Goal: Task Accomplishment & Management: Manage account settings

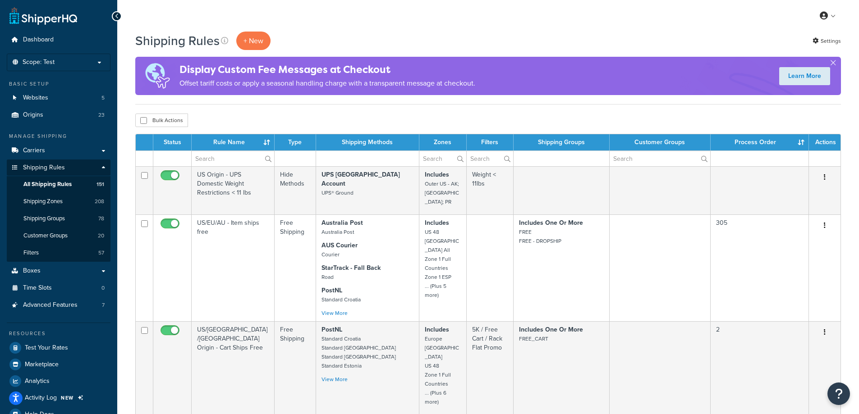
click at [360, 117] on div "Bulk Actions Duplicate [GEOGRAPHIC_DATA]" at bounding box center [487, 121] width 705 height 14
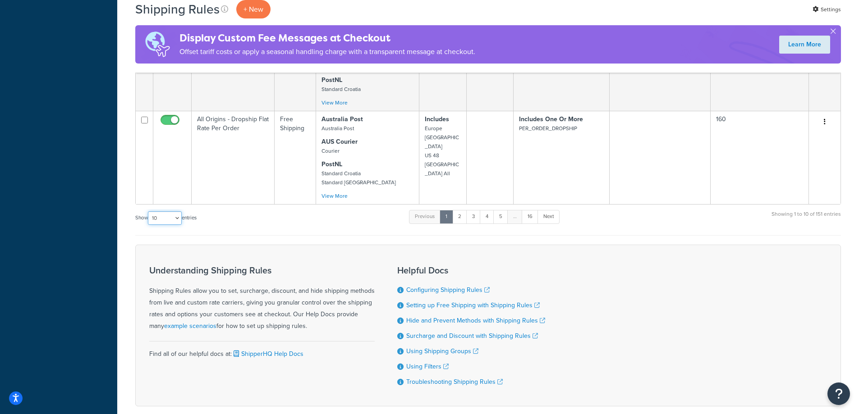
click at [173, 211] on select "10 15 25 50 100 1000" at bounding box center [165, 218] width 34 height 14
select select "1000"
click at [149, 211] on select "10 15 25 50 100 1000" at bounding box center [165, 218] width 34 height 14
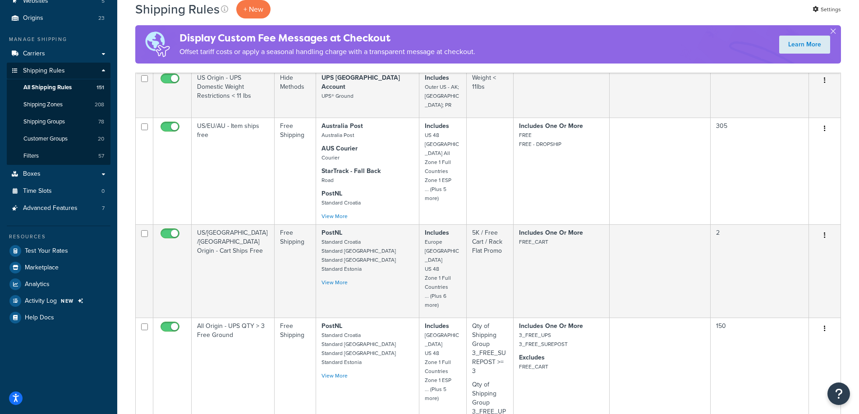
scroll to position [0, 0]
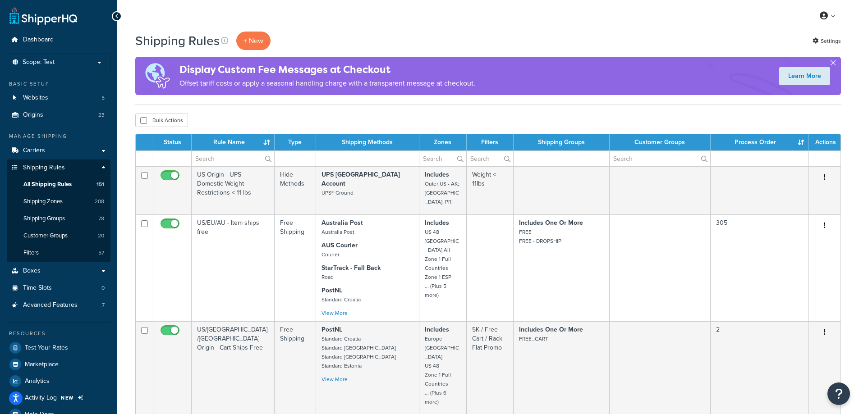
click at [832, 64] on button "button" at bounding box center [833, 65] width 2 height 2
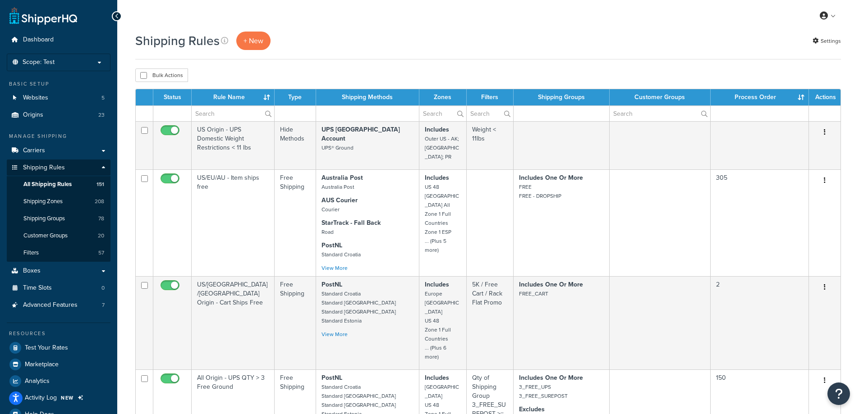
click at [423, 49] on div "Shipping Rules + New Settings" at bounding box center [487, 41] width 705 height 18
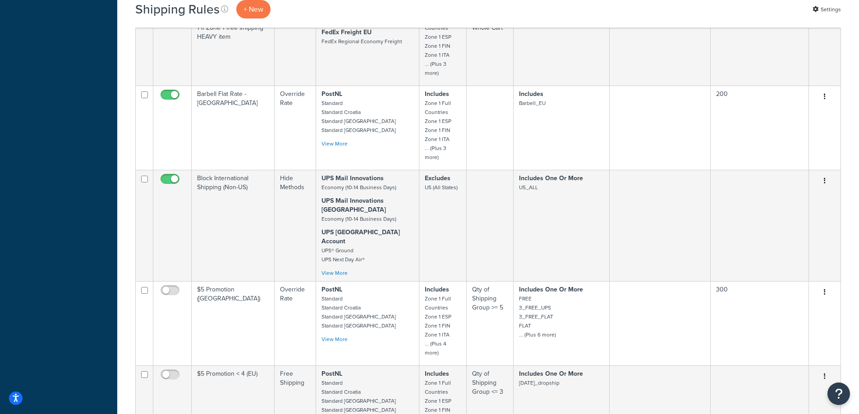
scroll to position [5018, 0]
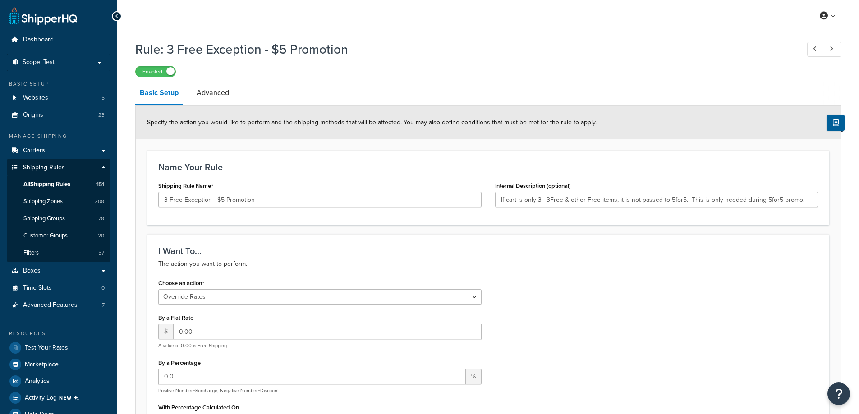
select select "OVERRIDE"
select select "SHIPPING_GROUP"
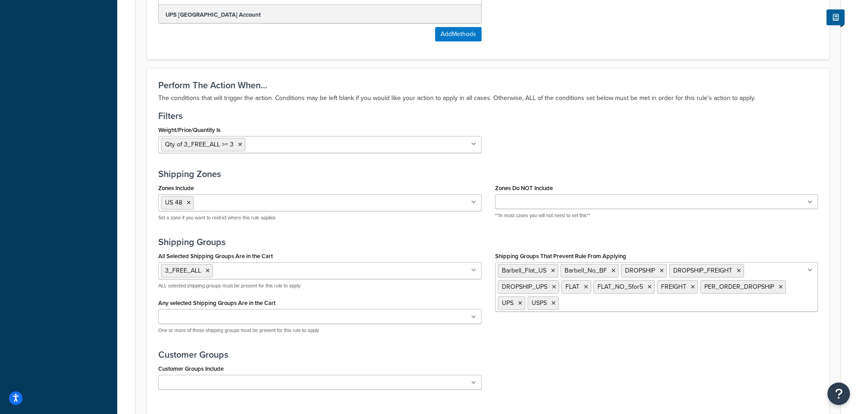
scroll to position [773, 0]
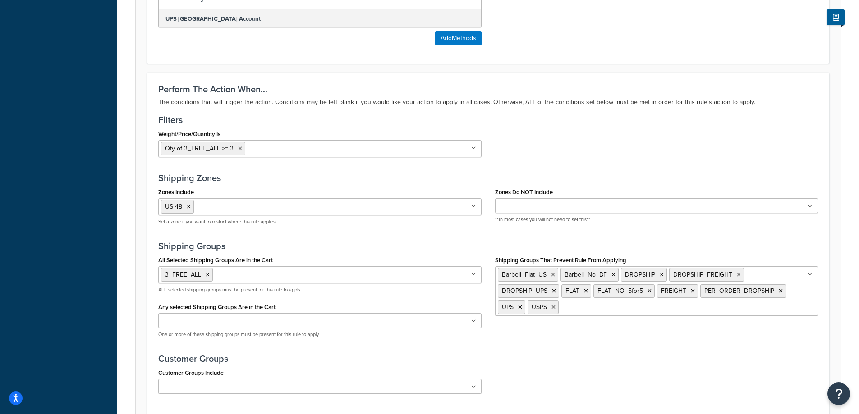
click at [700, 144] on div "Weight/Price/Quantity Is Qty of 3_FREE_ALL >= 3 5HUNDO weight threshold 5K / Fr…" at bounding box center [487, 146] width 673 height 37
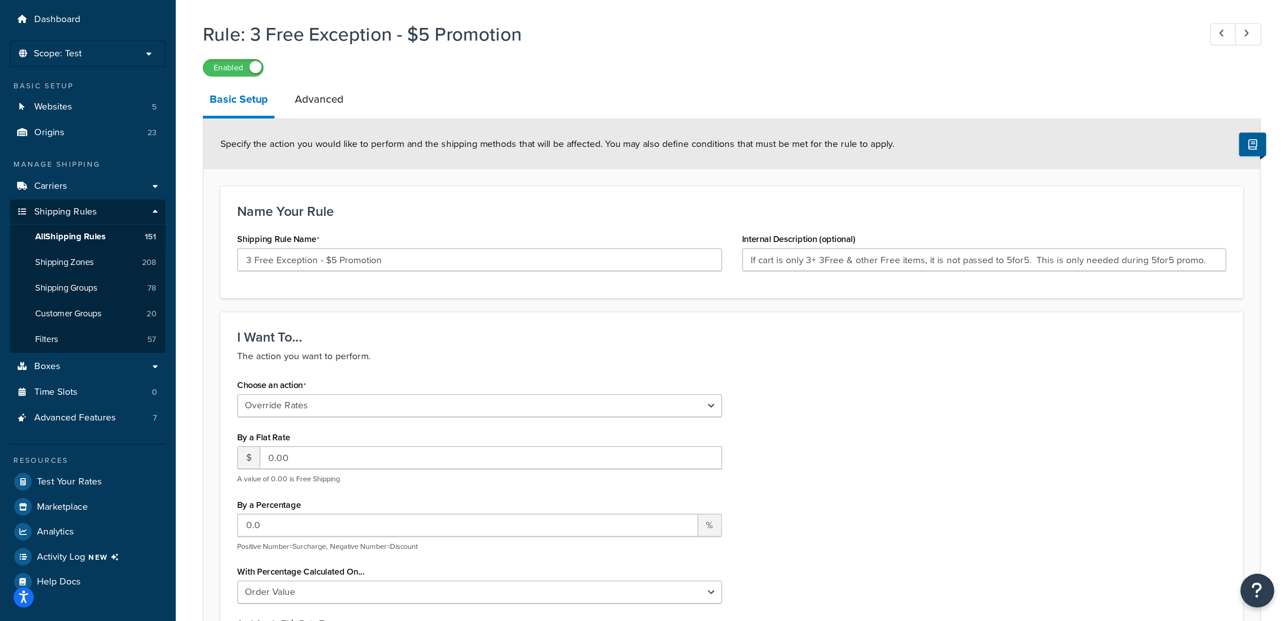
scroll to position [0, 0]
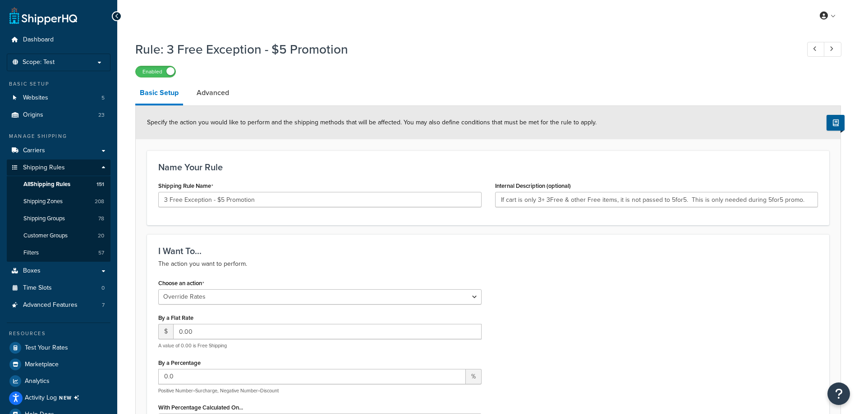
click at [598, 279] on div "Choose an action Choose an action Override Rates Surcharge or discount rates Hi…" at bounding box center [487, 400] width 673 height 247
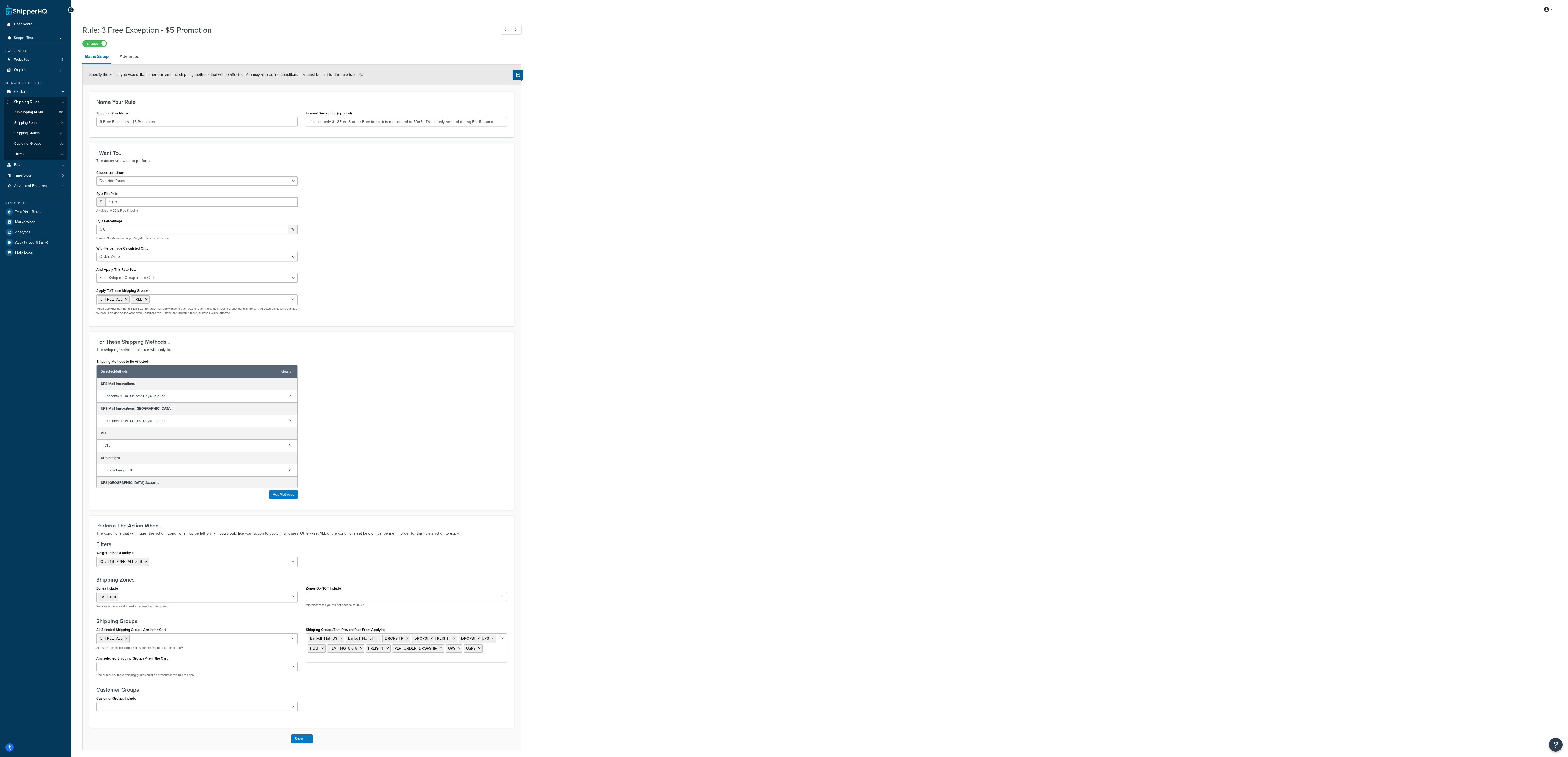
click at [522, 252] on div "Rule: 3 Free Exception - $5 Promotion Enabled Basic Setup Advanced Specify the …" at bounding box center [819, 392] width 1497 height 745
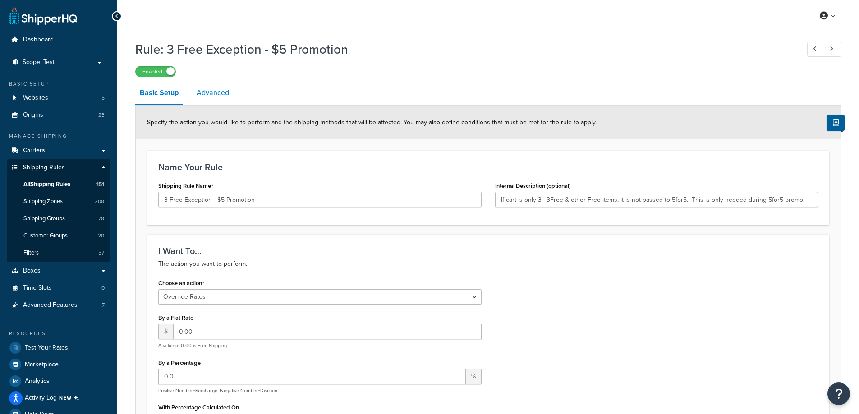
click at [204, 93] on link "Advanced" at bounding box center [212, 93] width 41 height 22
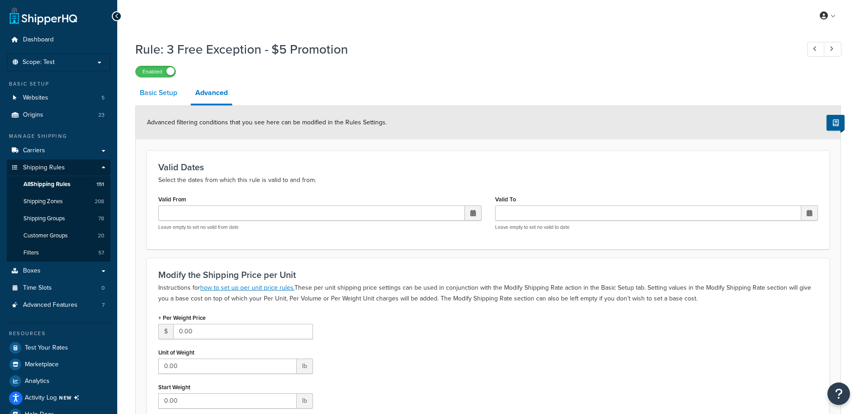
click at [175, 90] on link "Basic Setup" at bounding box center [158, 93] width 46 height 22
select select "OVERRIDE"
select select "SHIPPING_GROUP"
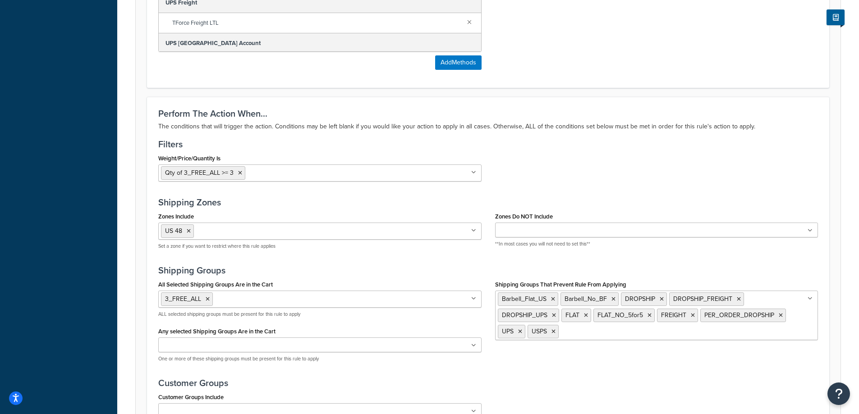
scroll to position [766, 0]
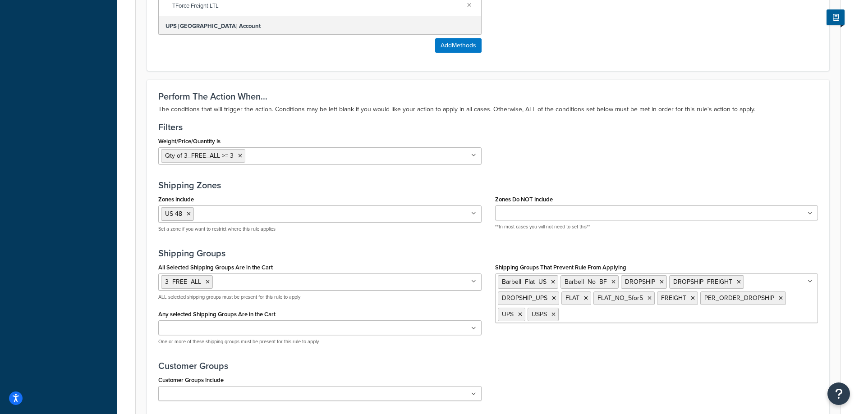
drag, startPoint x: 96, startPoint y: 368, endPoint x: 102, endPoint y: 311, distance: 57.1
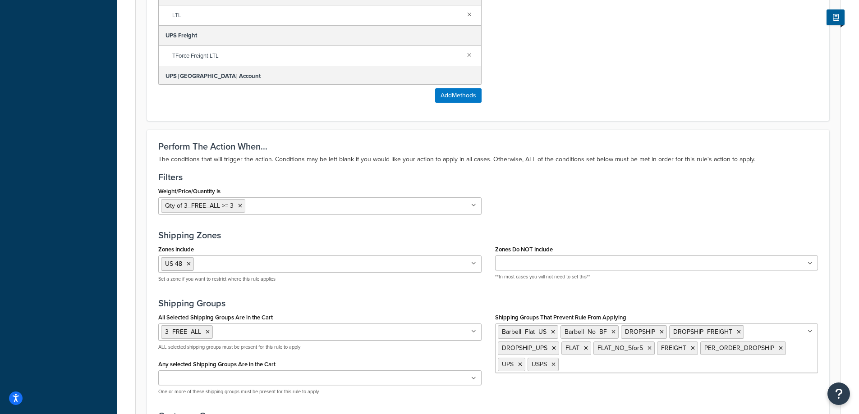
scroll to position [0, 0]
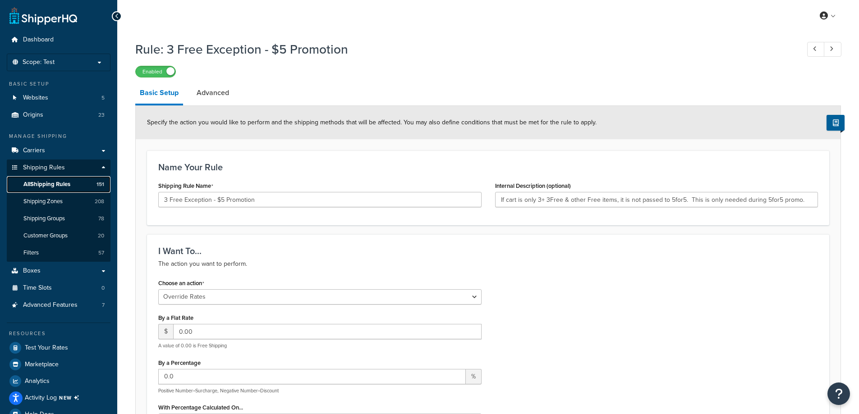
click at [66, 181] on span "All Shipping Rules" at bounding box center [46, 185] width 47 height 8
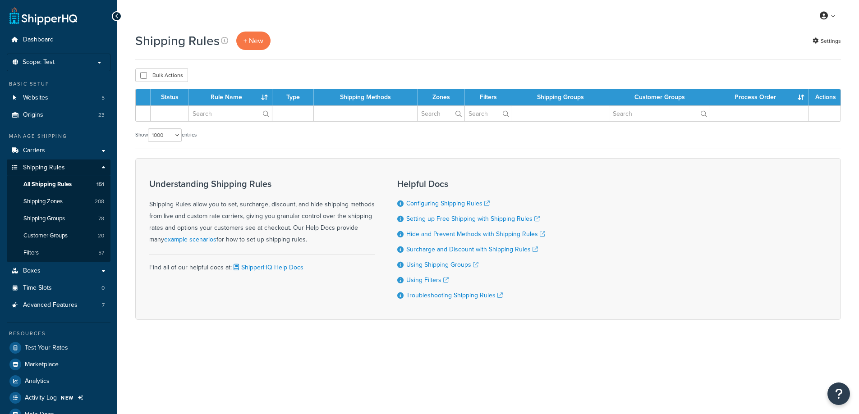
select select "1000"
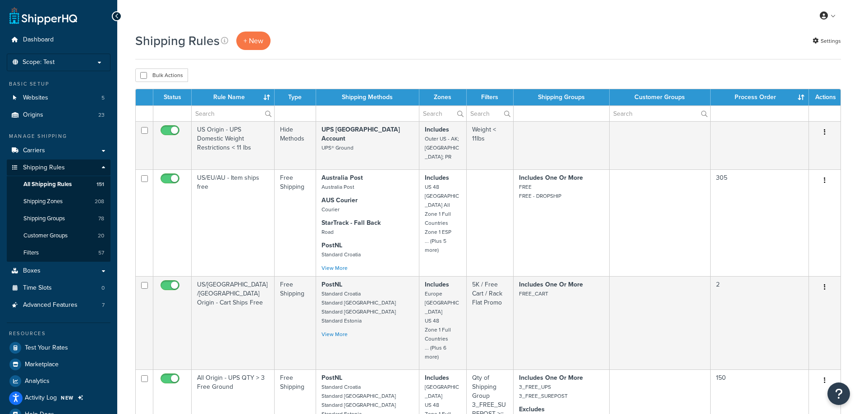
drag, startPoint x: 361, startPoint y: 34, endPoint x: 358, endPoint y: 47, distance: 13.3
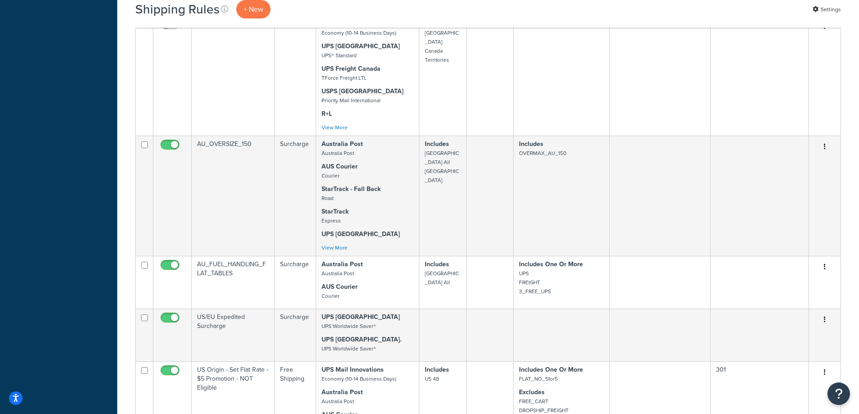
scroll to position [10671, 0]
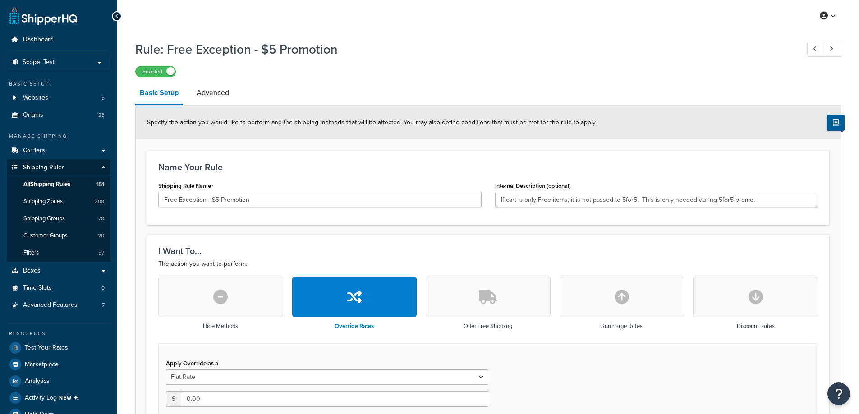
select select "SHIPPING_GROUP"
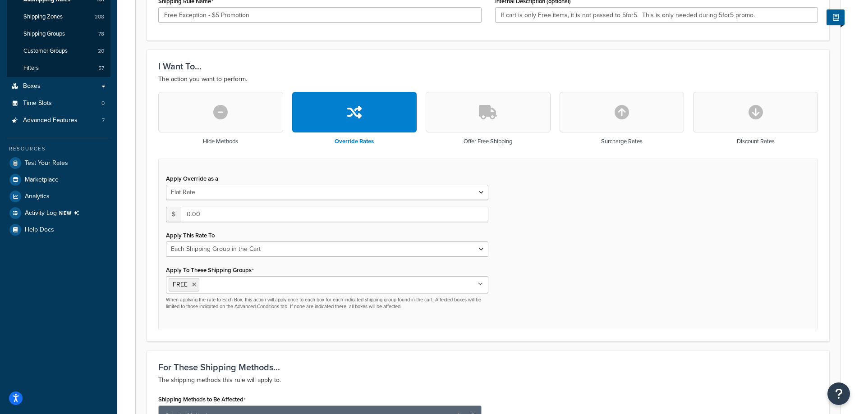
scroll to position [270, 0]
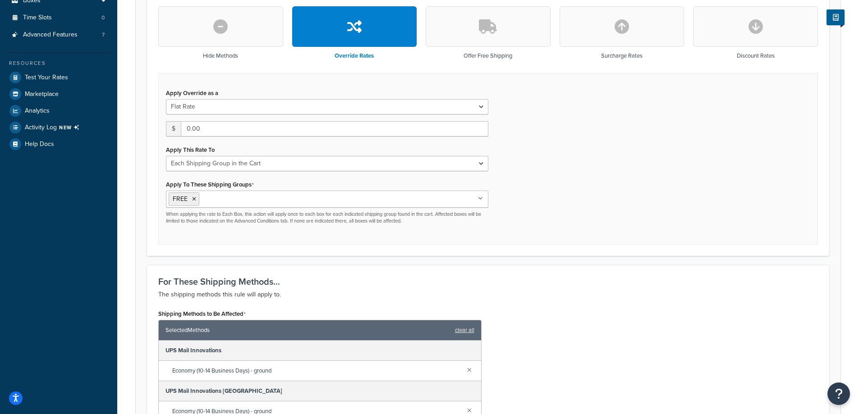
click at [560, 289] on div "For These Shipping Methods... The shipping methods this rule will apply to." at bounding box center [487, 288] width 659 height 23
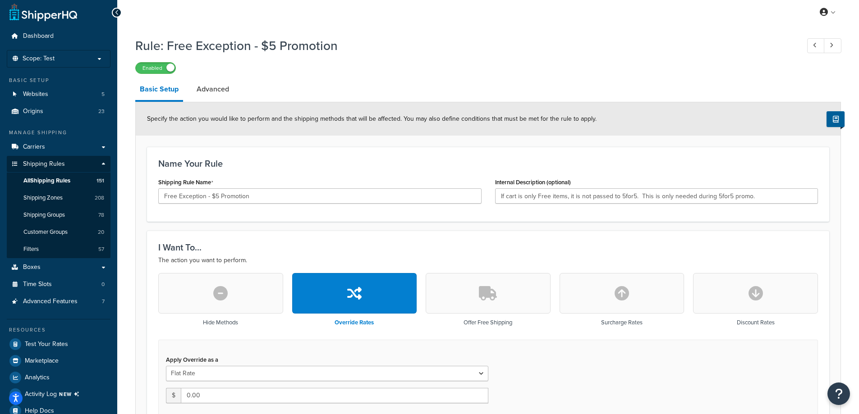
scroll to position [0, 0]
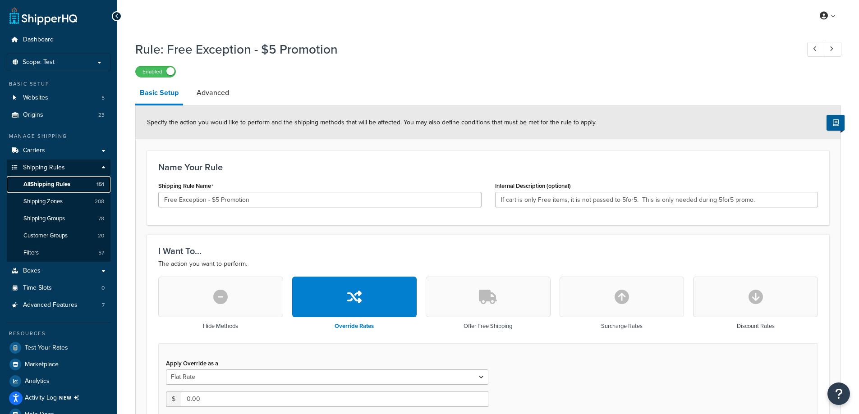
click at [51, 183] on span "All Shipping Rules" at bounding box center [46, 185] width 47 height 8
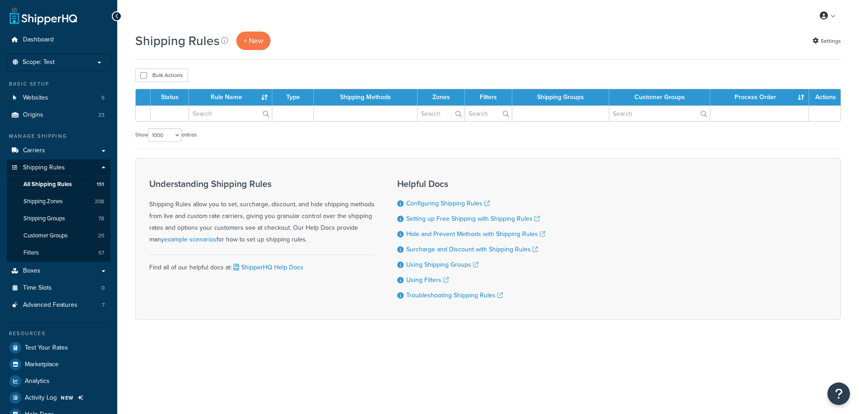
select select "1000"
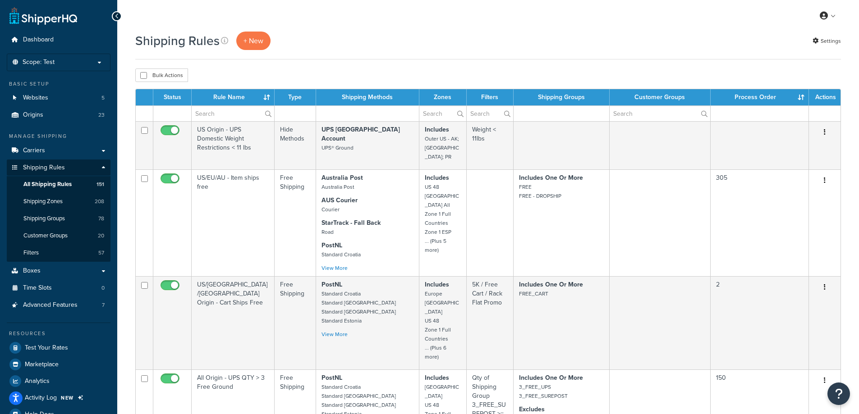
click at [366, 50] on div "Shipping Rules + New Settings" at bounding box center [487, 41] width 705 height 18
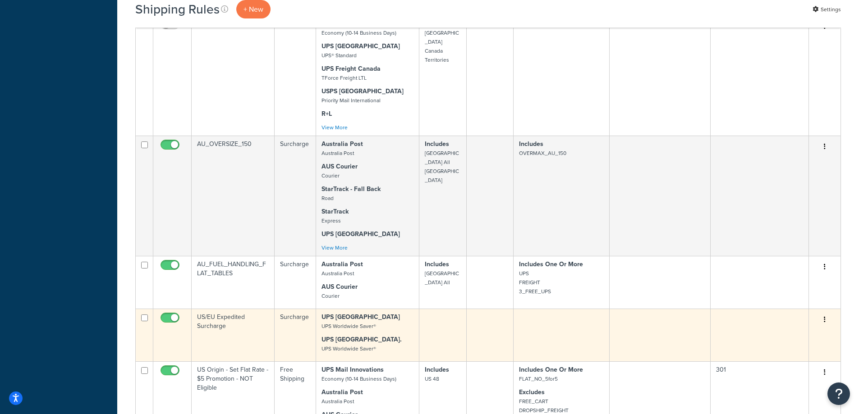
scroll to position [10671, 0]
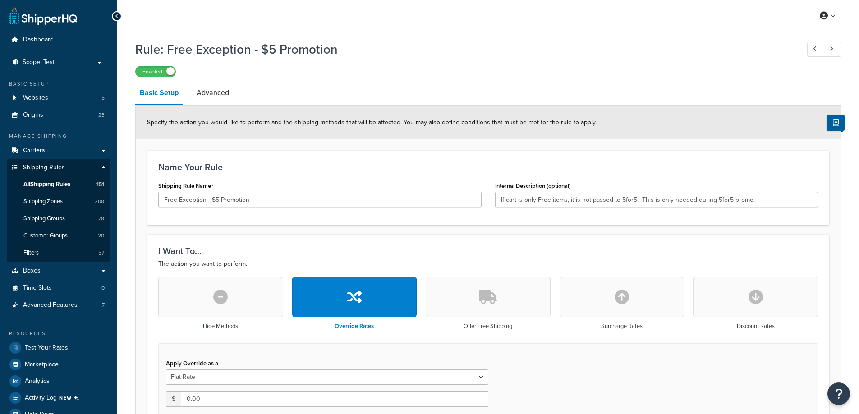
select select "SHIPPING_GROUP"
click at [212, 90] on link "Advanced" at bounding box center [212, 93] width 41 height 22
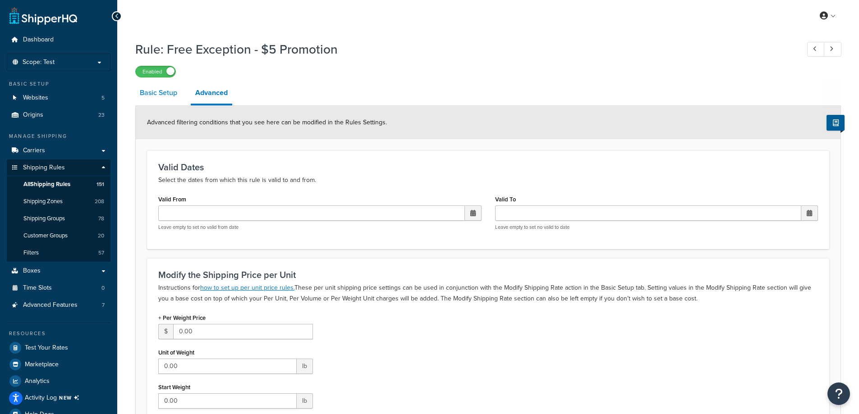
click at [140, 91] on link "Basic Setup" at bounding box center [158, 93] width 46 height 22
select select "SHIPPING_GROUP"
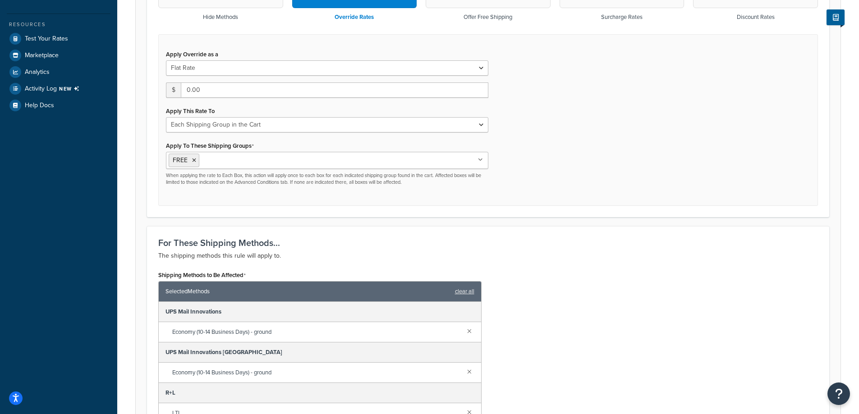
scroll to position [84, 0]
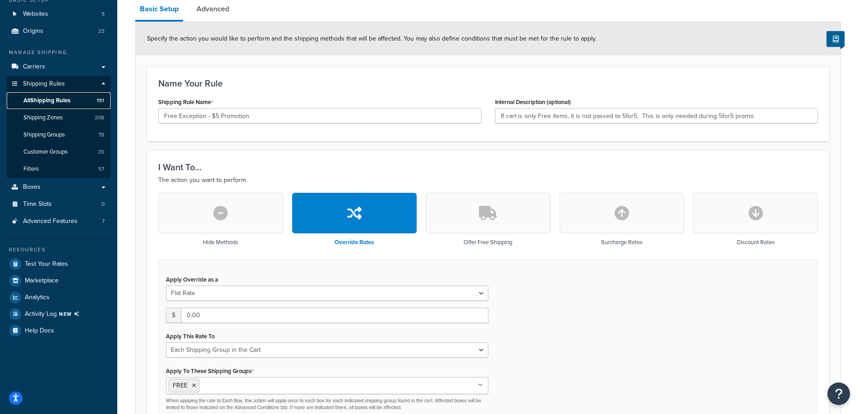
click at [37, 101] on span "All Shipping Rules" at bounding box center [46, 101] width 47 height 8
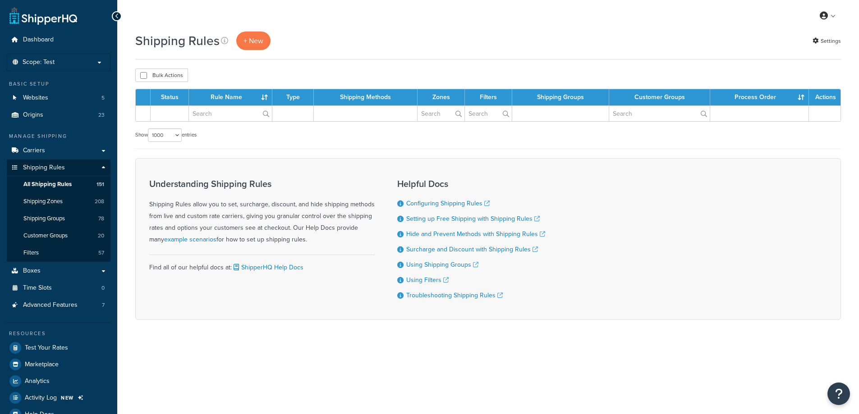
select select "1000"
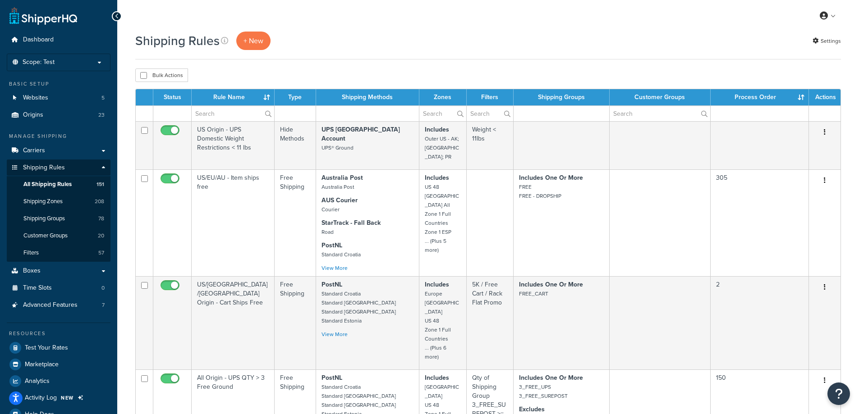
click at [297, 71] on div "Bulk Actions Duplicate Delete" at bounding box center [487, 76] width 705 height 14
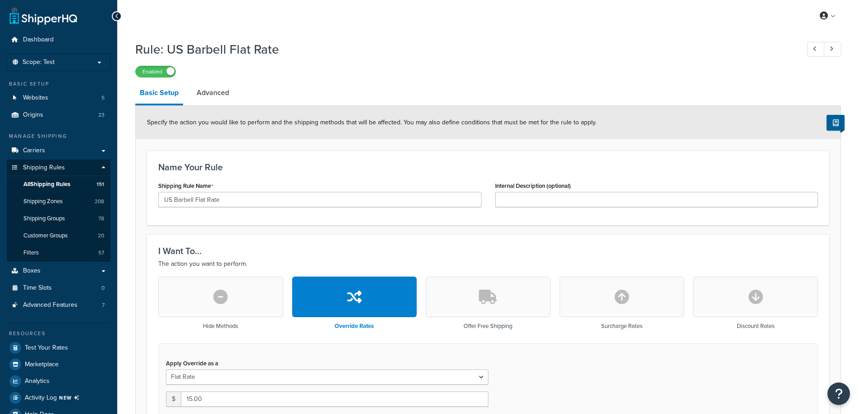
select select "ITEM"
click at [221, 86] on link "Advanced" at bounding box center [212, 93] width 41 height 22
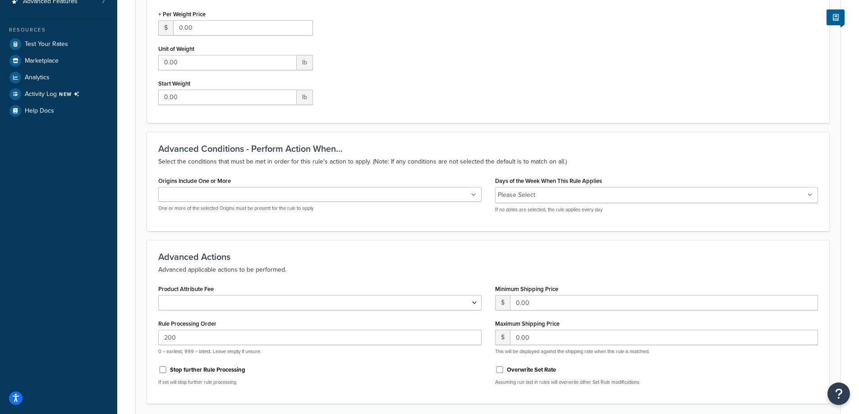
scroll to position [377, 0]
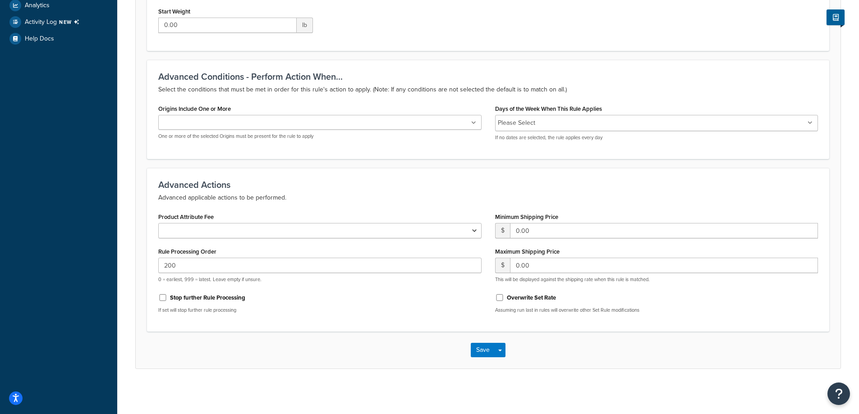
drag, startPoint x: 277, startPoint y: 303, endPoint x: 274, endPoint y: 297, distance: 7.3
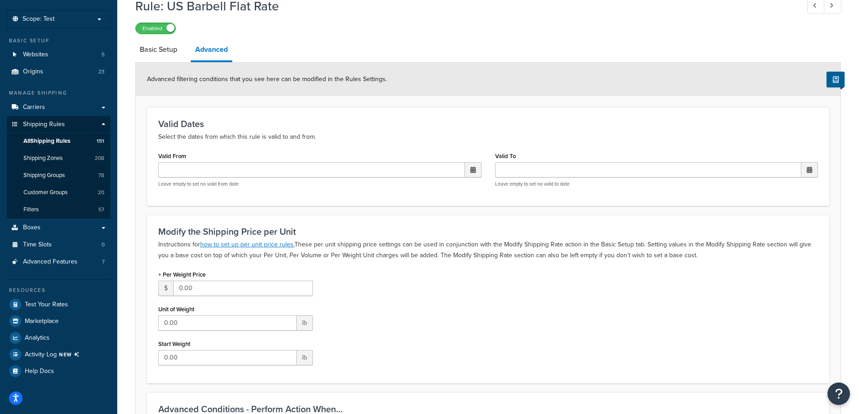
scroll to position [0, 0]
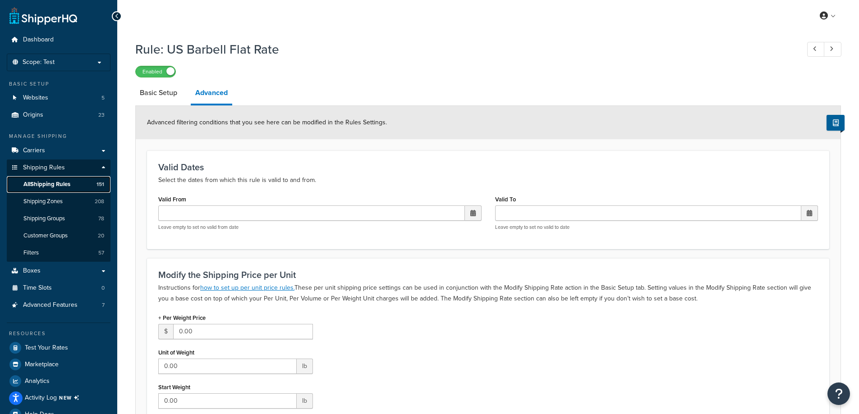
click at [70, 188] on span "All Shipping Rules" at bounding box center [46, 185] width 47 height 8
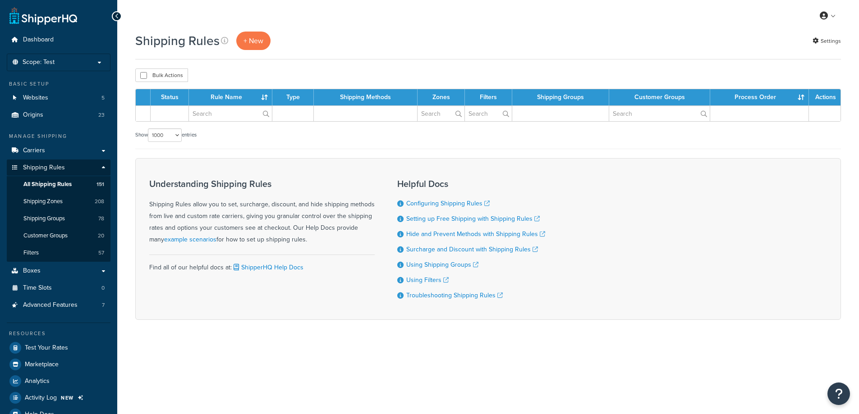
select select "1000"
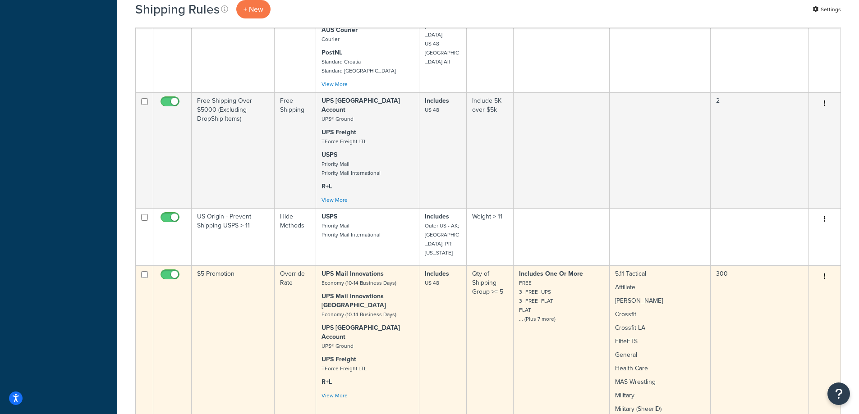
click at [215, 293] on td "$5 Promotion" at bounding box center [233, 397] width 83 height 265
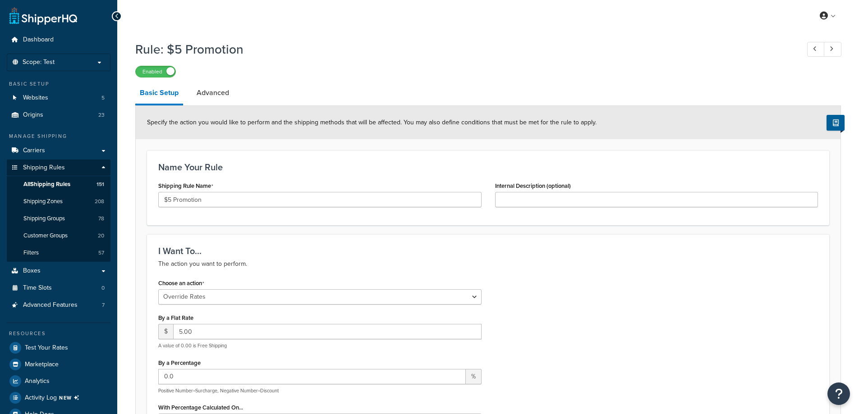
select select "OVERRIDE"
select select "SHIPPING_GROUP"
click at [54, 187] on span "All Shipping Rules" at bounding box center [46, 185] width 47 height 8
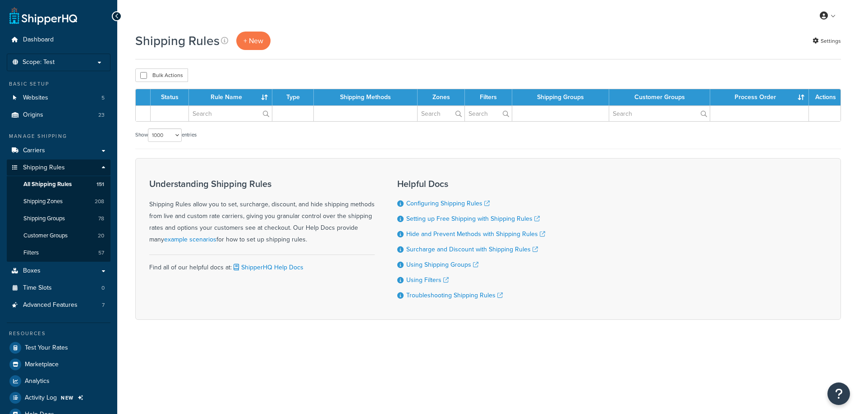
select select "1000"
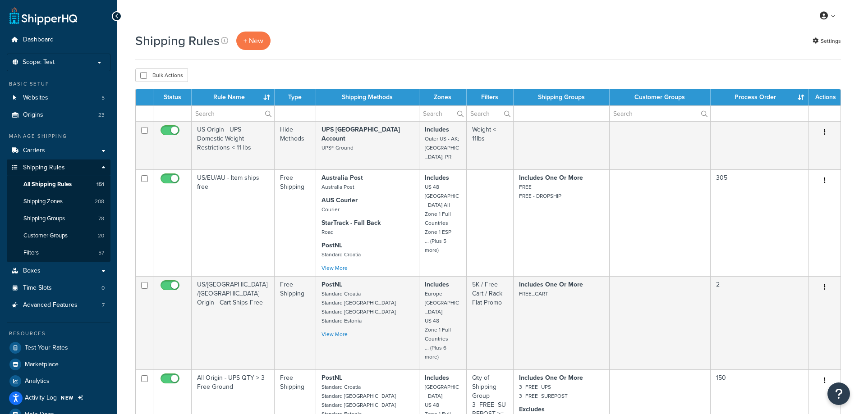
drag, startPoint x: 382, startPoint y: 18, endPoint x: 375, endPoint y: 21, distance: 7.1
click at [382, 18] on div "My Profile Billing Global Settings Contact Us Logout" at bounding box center [487, 16] width 741 height 32
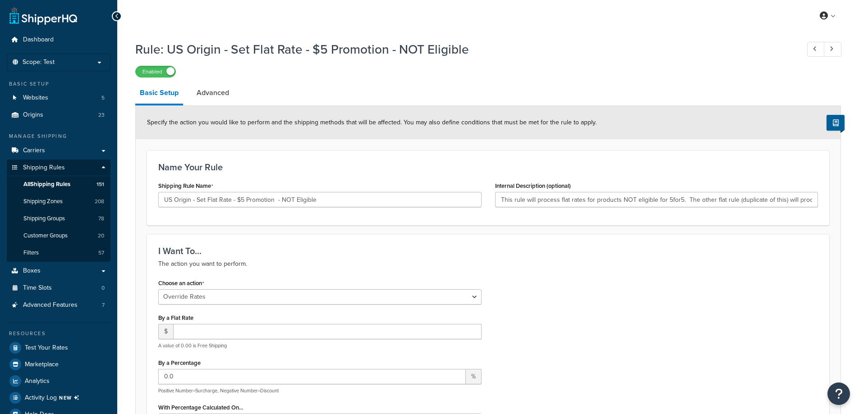
select select "OVERRIDE"
select select "ITEM"
click at [215, 91] on link "Advanced" at bounding box center [212, 93] width 41 height 22
select select "shipping_price"
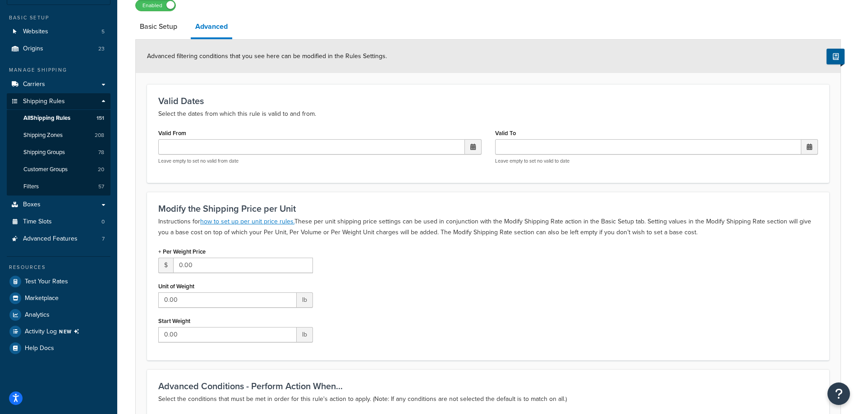
scroll to position [61, 0]
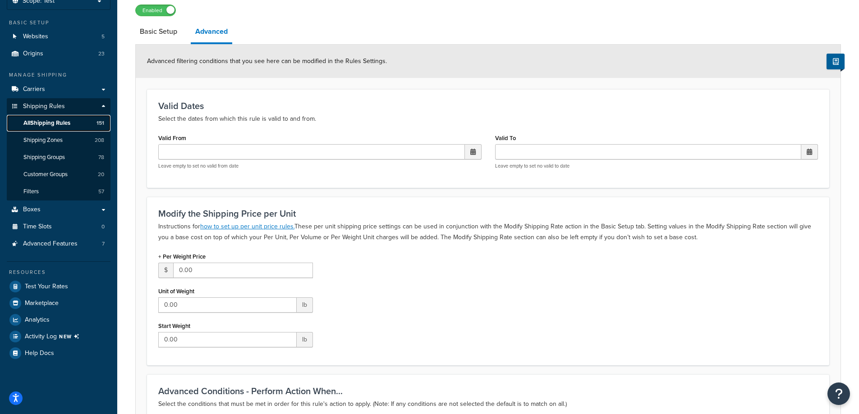
click at [61, 121] on span "All Shipping Rules" at bounding box center [46, 123] width 47 height 8
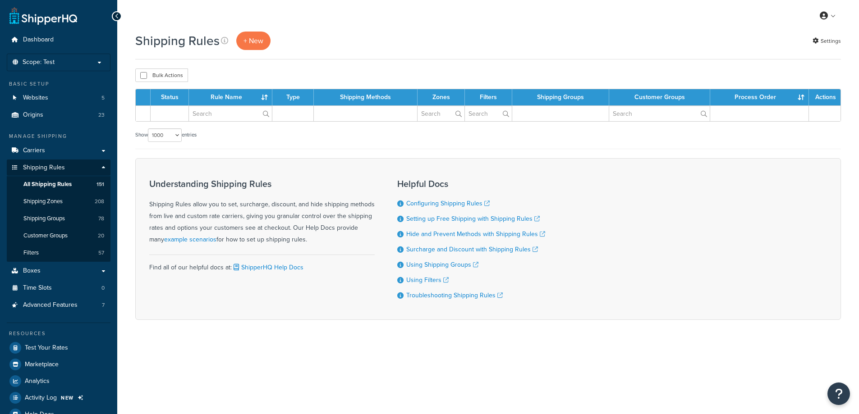
select select "1000"
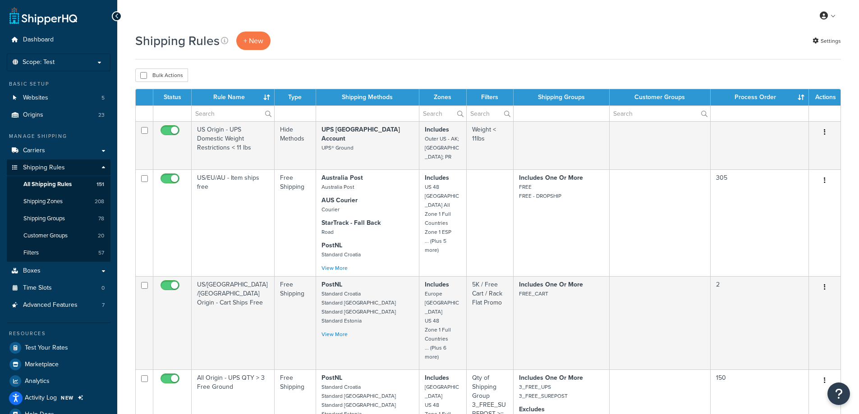
click at [388, 32] on div "Shipping Rules + New Settings" at bounding box center [487, 41] width 705 height 18
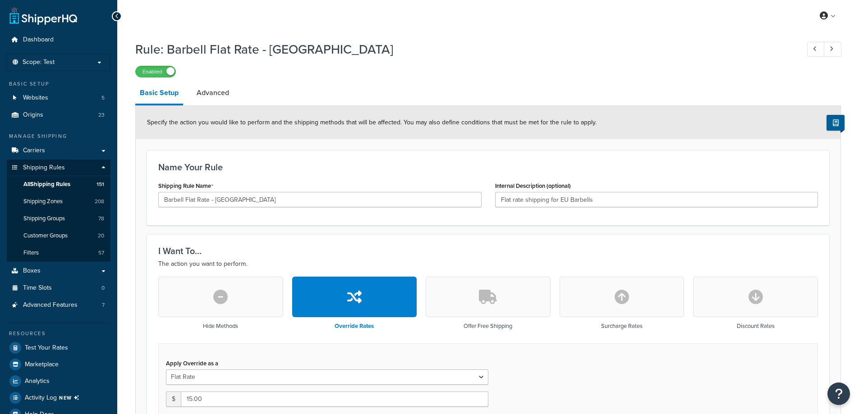
select select "ITEM"
click at [51, 188] on span "All Shipping Rules" at bounding box center [46, 185] width 47 height 8
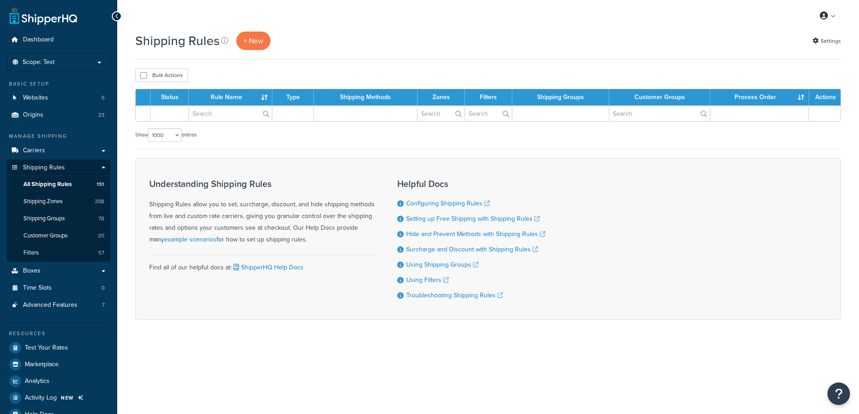
select select "1000"
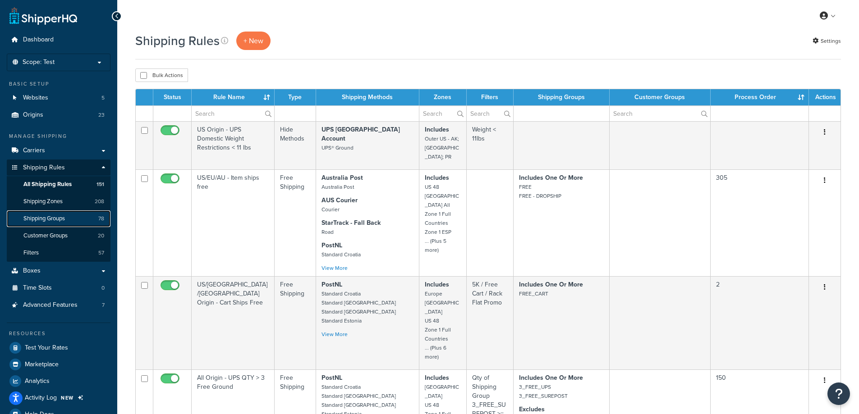
click at [55, 218] on span "Shipping Groups" at bounding box center [43, 219] width 41 height 8
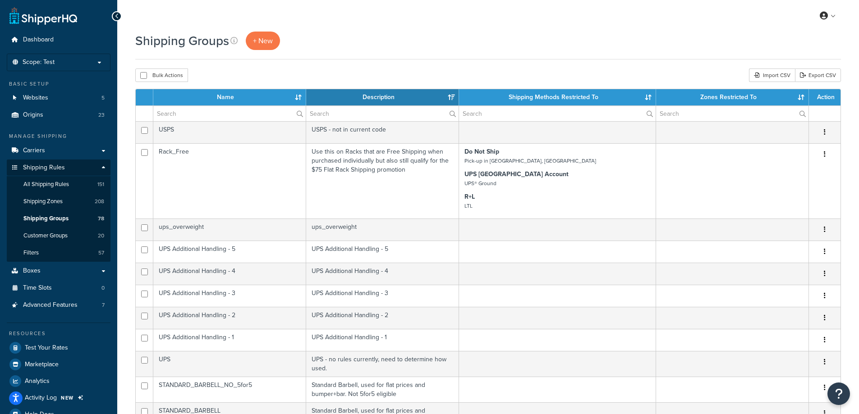
click at [444, 19] on div "My Profile Billing Global Settings Contact Us Logout" at bounding box center [487, 16] width 741 height 32
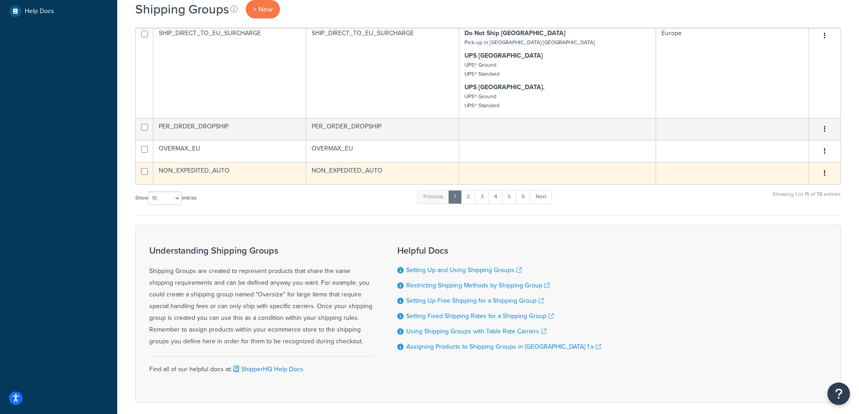
scroll to position [356, 0]
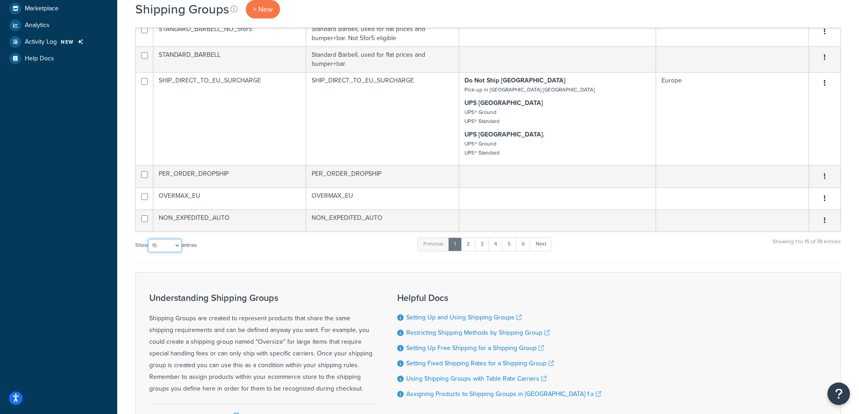
click at [182, 246] on select "10 15 25 50 100" at bounding box center [165, 246] width 34 height 14
select select "100"
click at [149, 252] on select "10 15 25 50 100" at bounding box center [165, 246] width 34 height 14
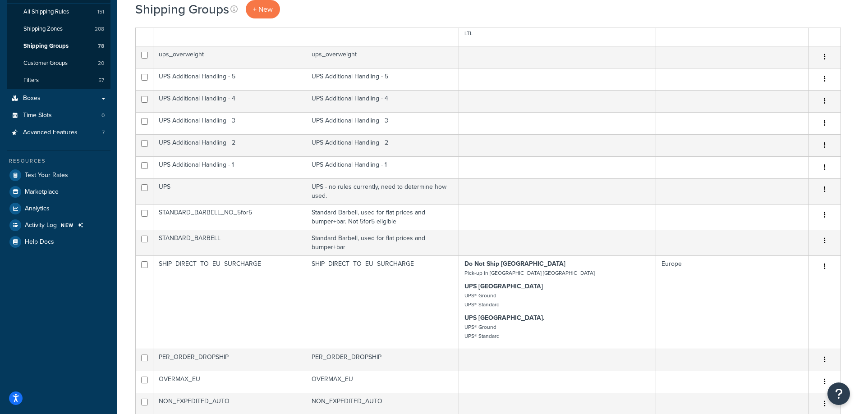
scroll to position [0, 0]
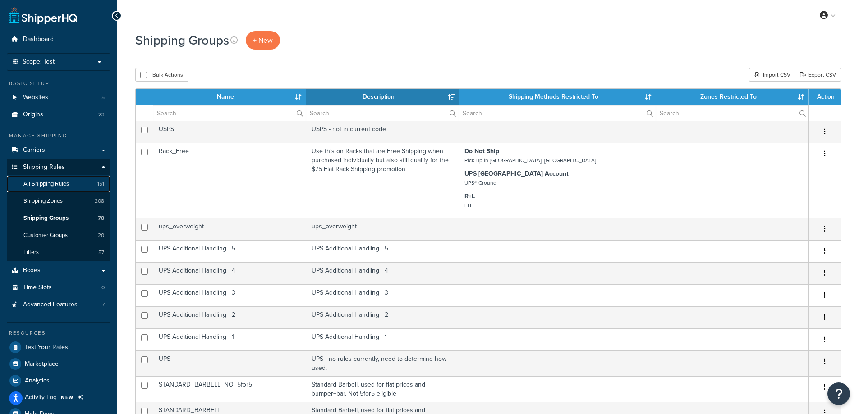
click at [85, 190] on link "All Shipping Rules 151" at bounding box center [59, 184] width 104 height 17
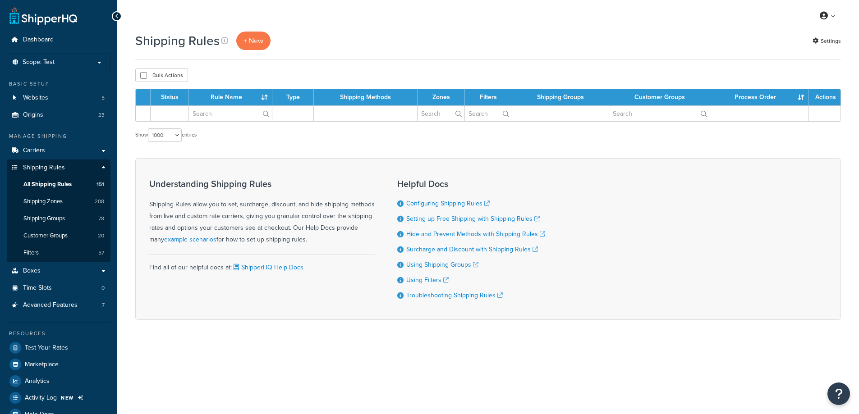
select select "1000"
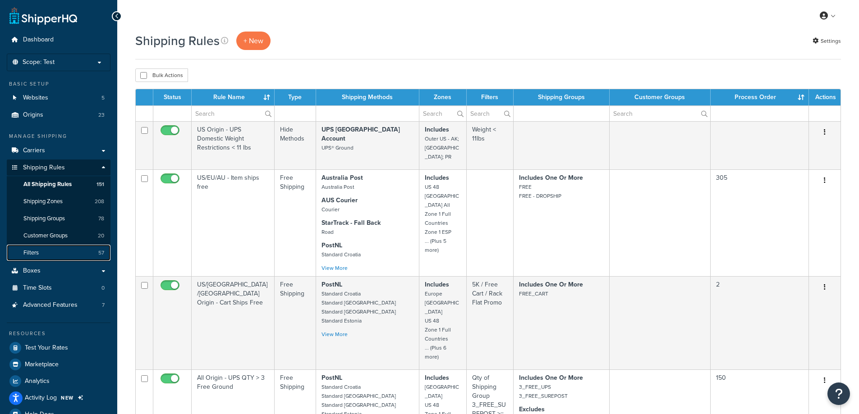
click at [53, 250] on link "Filters 57" at bounding box center [59, 253] width 104 height 17
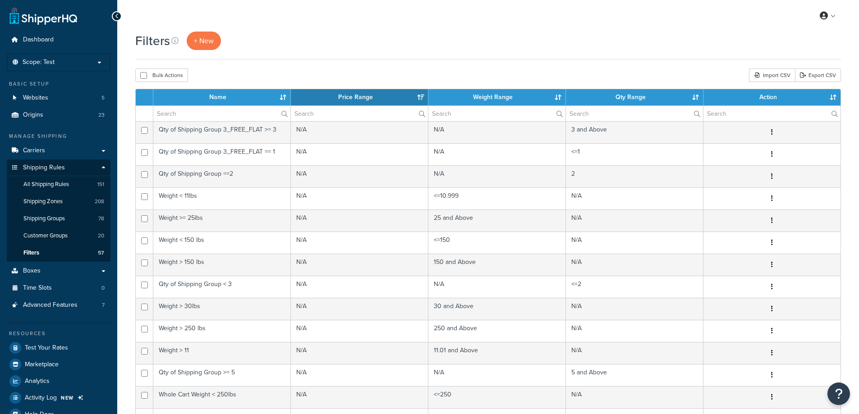
select select "15"
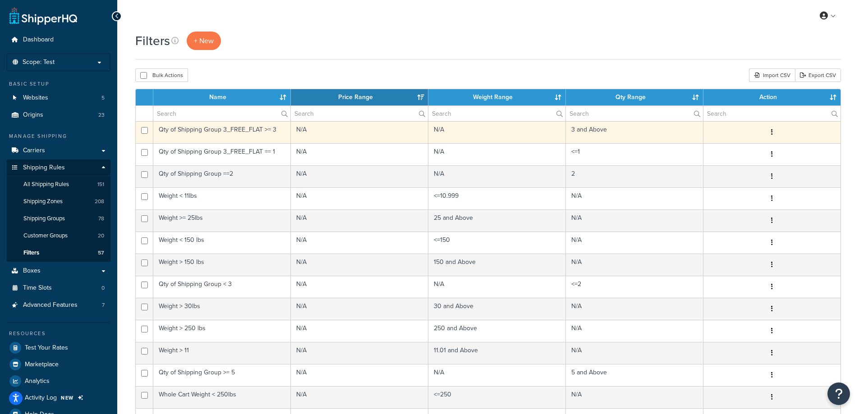
click at [229, 133] on td "Qty of Shipping Group 3_FREE_FLAT >= 3" at bounding box center [221, 132] width 137 height 22
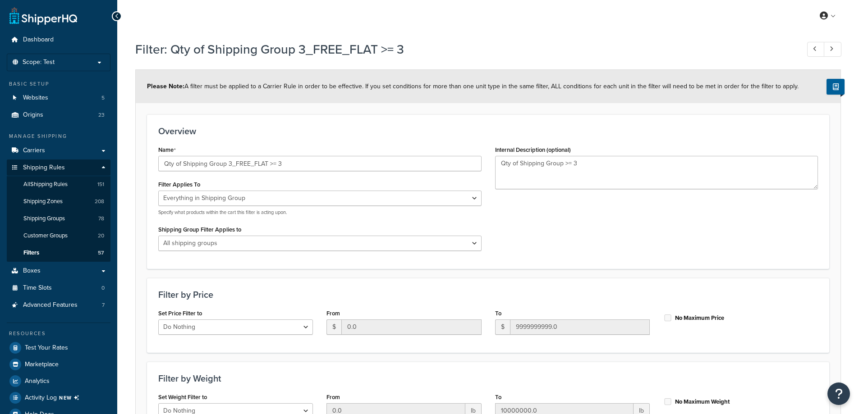
select select "SHIPPING_GROUP"
select select "range"
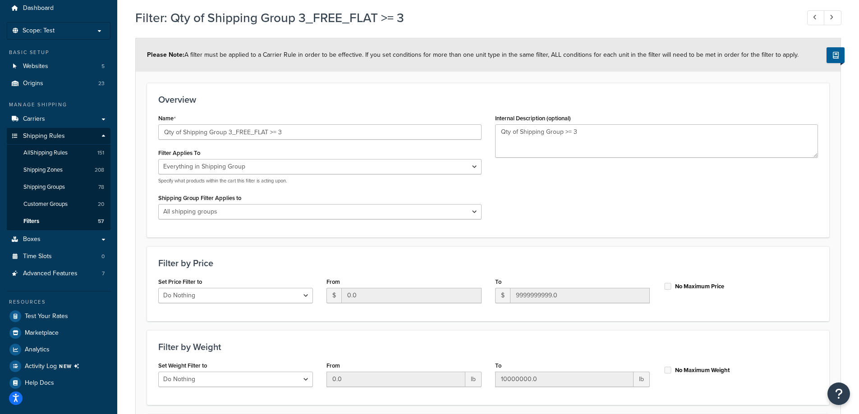
scroll to position [54, 0]
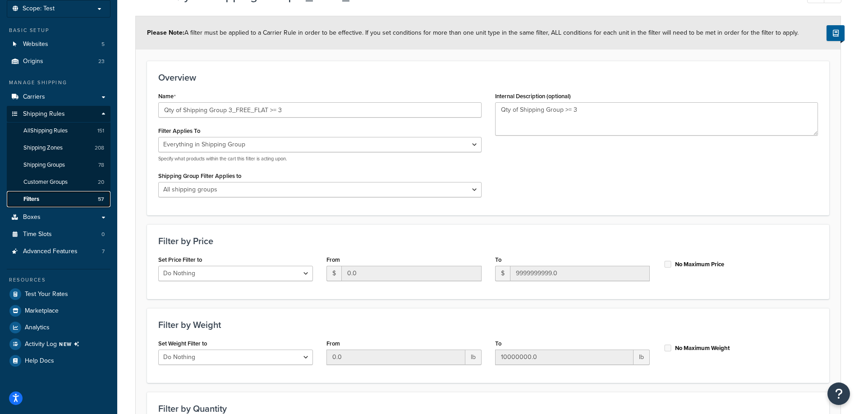
click at [69, 198] on link "Filters 57" at bounding box center [59, 199] width 104 height 17
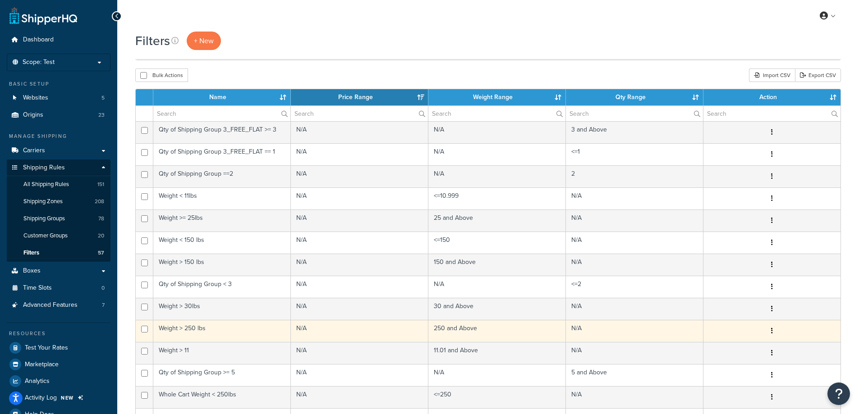
scroll to position [225, 0]
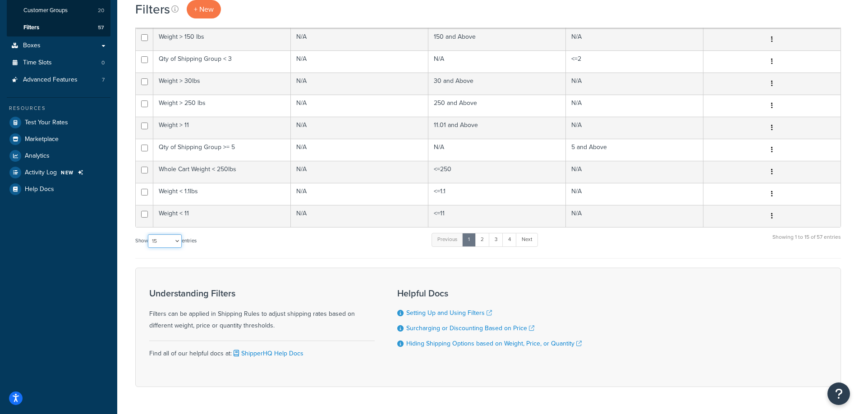
click at [175, 238] on select "10 15 25 50 100" at bounding box center [165, 241] width 34 height 14
select select "100"
click at [149, 248] on select "10 15 25 50 100" at bounding box center [165, 241] width 34 height 14
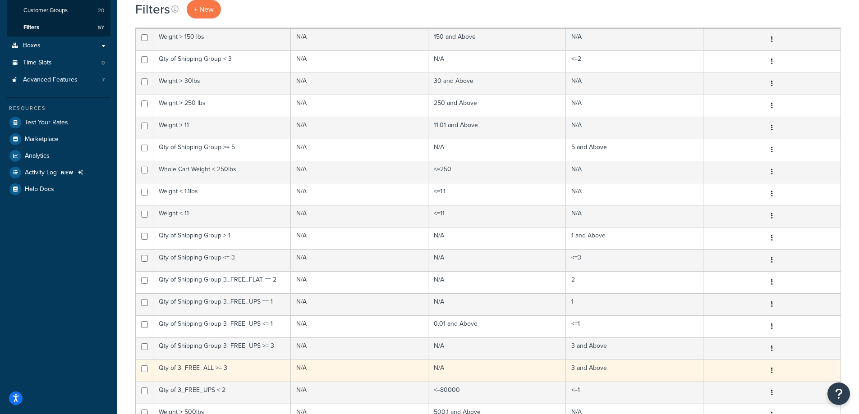
click at [238, 368] on td "Qty of 3_FREE_ALL >= 3" at bounding box center [221, 371] width 137 height 22
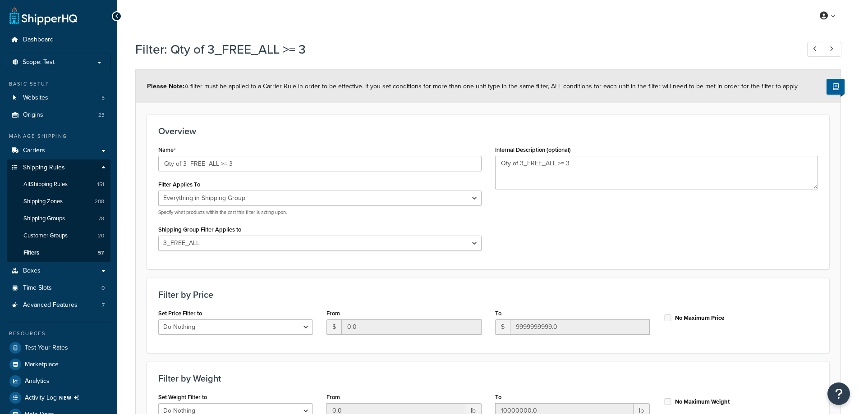
select select "SHIPPING_GROUP"
select select "282672"
select select "range"
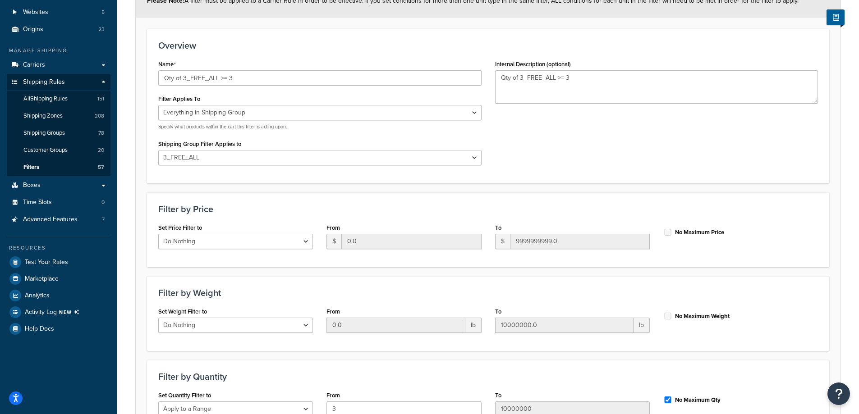
scroll to position [180, 0]
